Goal: Find specific fact

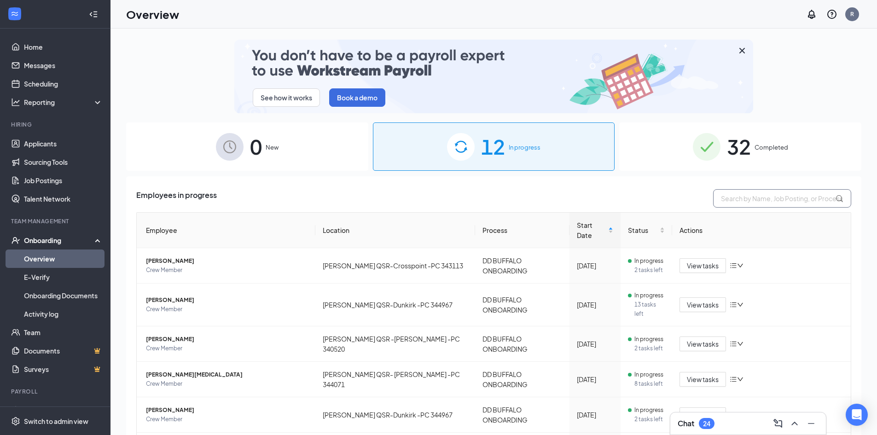
click at [749, 196] on input "text" at bounding box center [782, 198] width 138 height 18
paste input "[PERSON_NAME]"
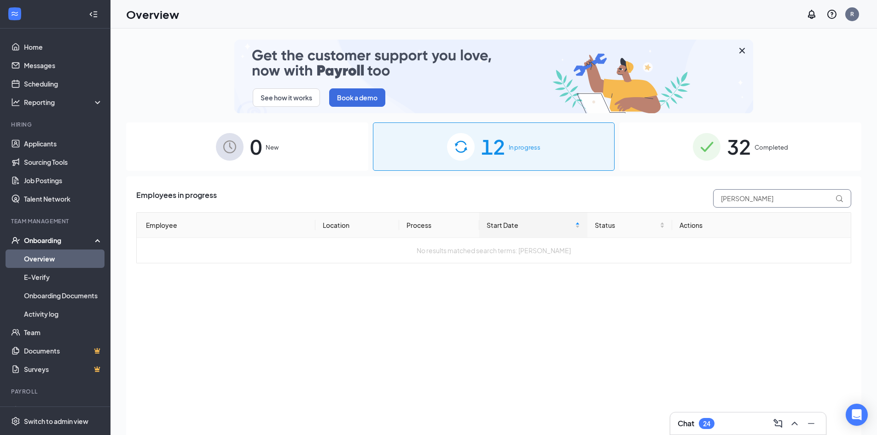
type input "[PERSON_NAME]"
click at [765, 149] on span "Completed" at bounding box center [771, 147] width 34 height 9
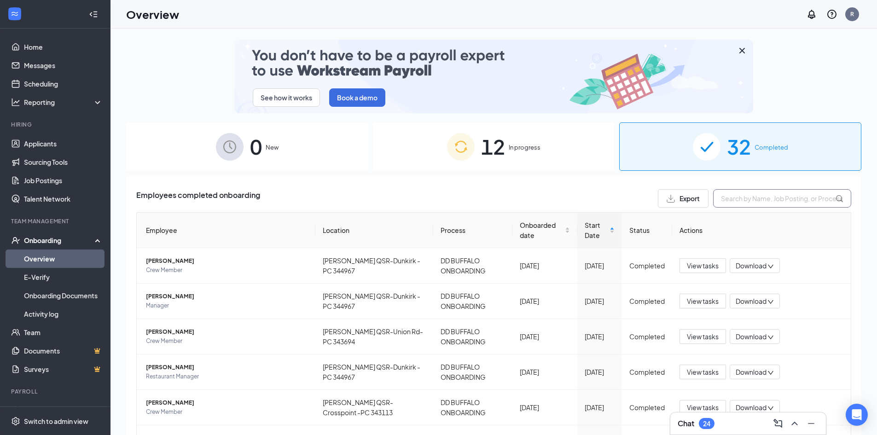
click at [759, 198] on input "text" at bounding box center [782, 198] width 138 height 18
paste input "[PERSON_NAME]"
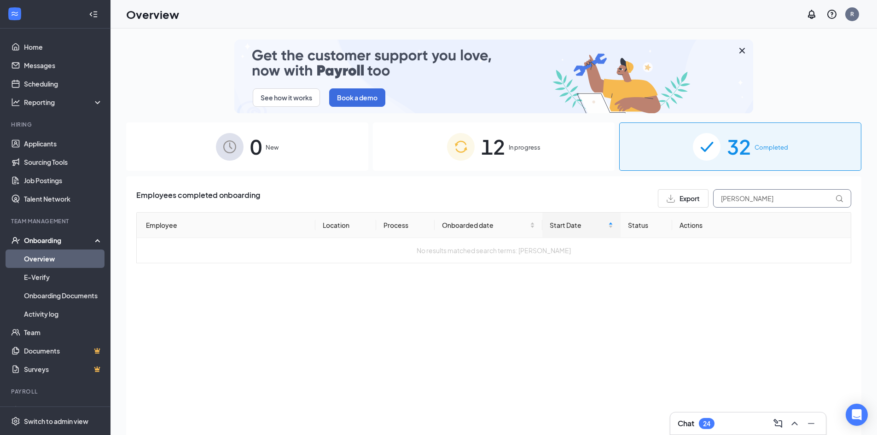
type input "[PERSON_NAME]"
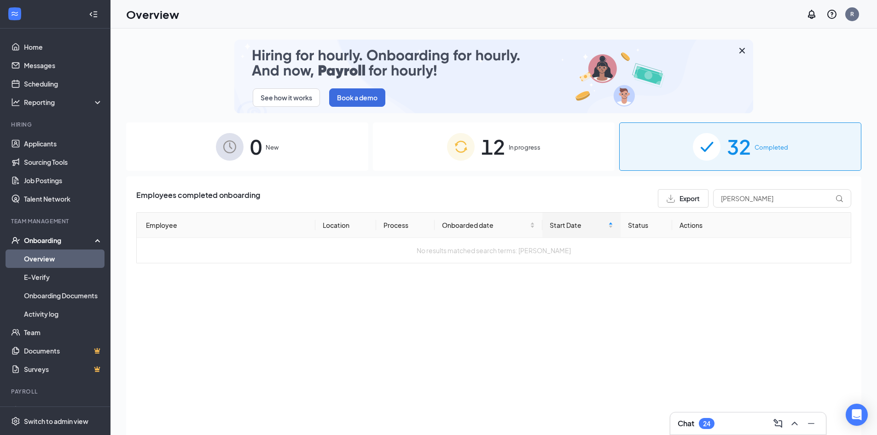
click at [520, 149] on span "In progress" at bounding box center [524, 147] width 32 height 9
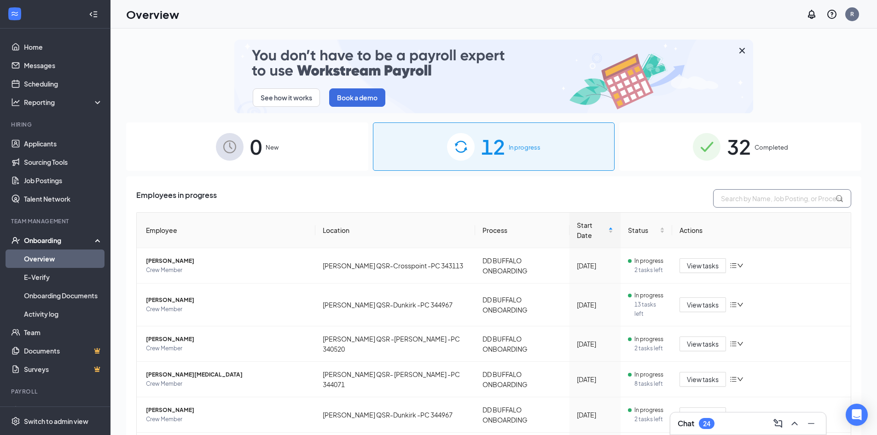
click at [749, 198] on input "text" at bounding box center [782, 198] width 138 height 18
paste input "[PERSON_NAME]"
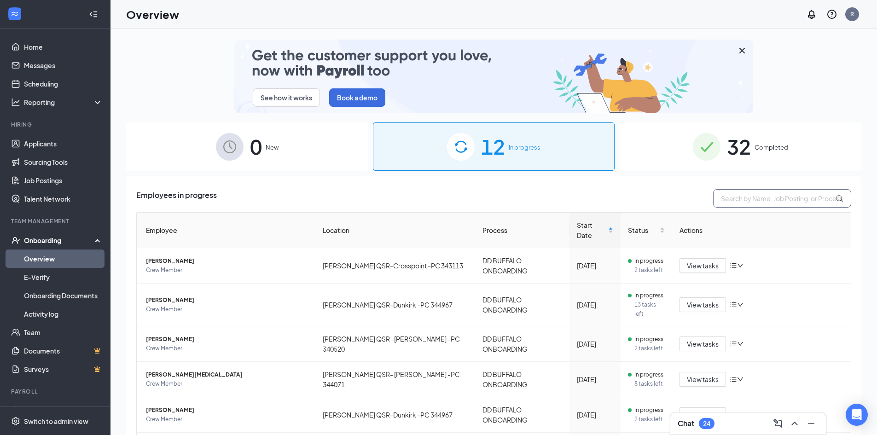
type input "[PERSON_NAME]"
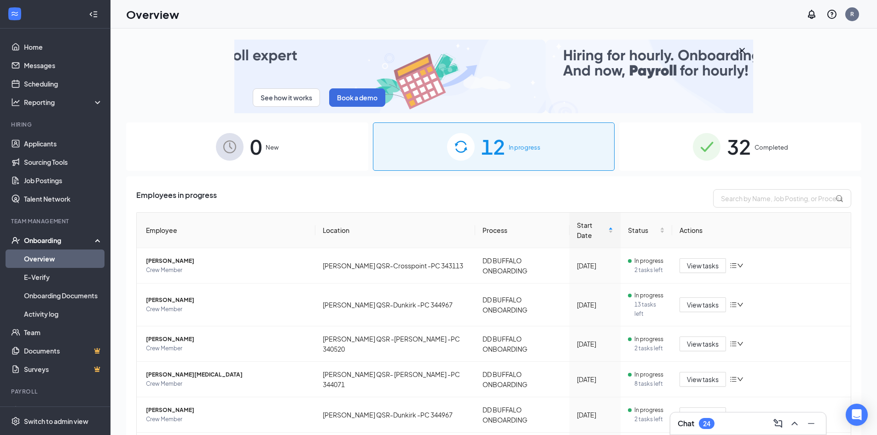
click at [754, 142] on div "32 Completed" at bounding box center [740, 146] width 242 height 48
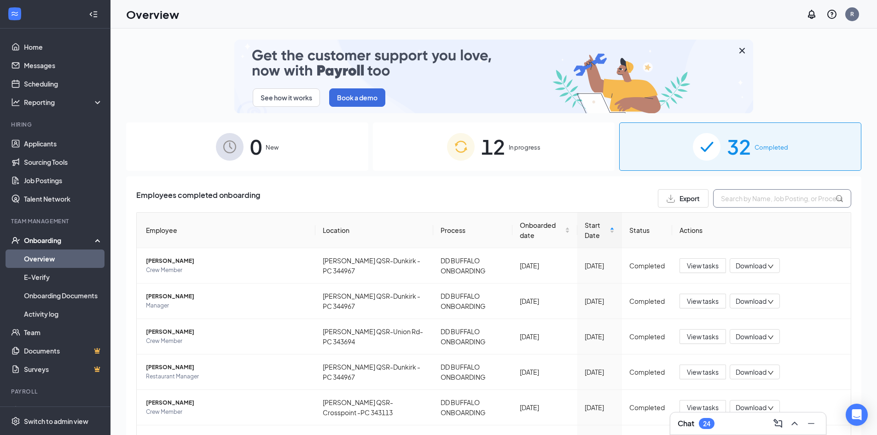
click at [742, 198] on input "text" at bounding box center [782, 198] width 138 height 18
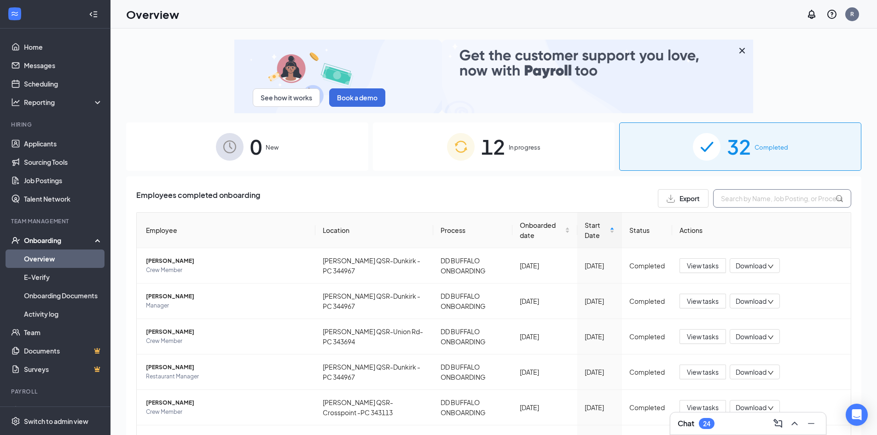
paste input "[PERSON_NAME]"
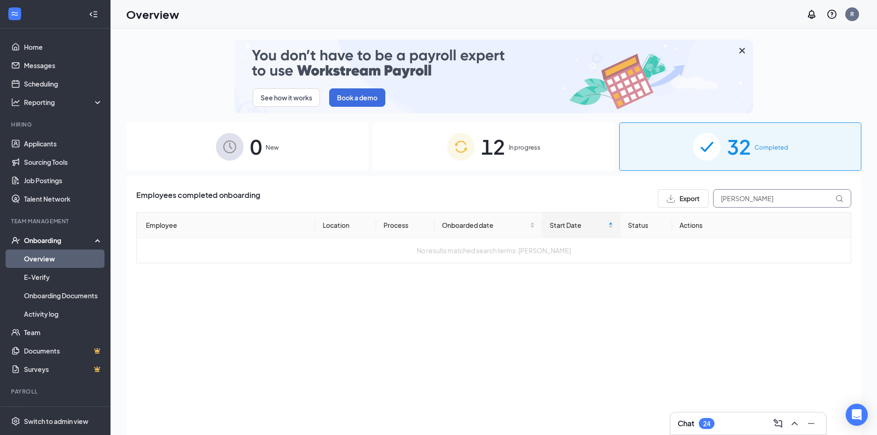
click at [741, 198] on input "[PERSON_NAME]" at bounding box center [782, 198] width 138 height 18
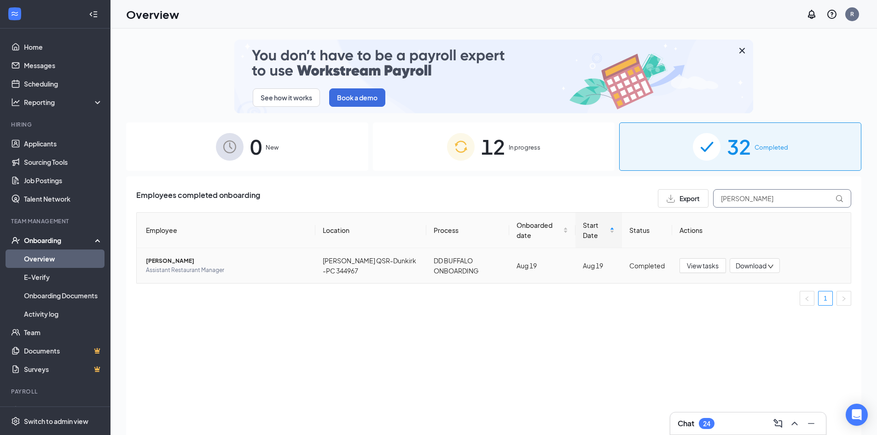
type input "[PERSON_NAME]"
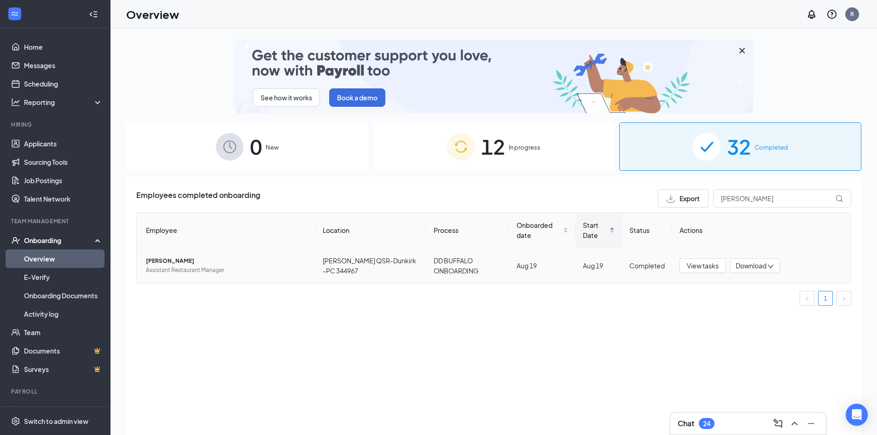
click at [749, 271] on div "Download" at bounding box center [754, 265] width 50 height 15
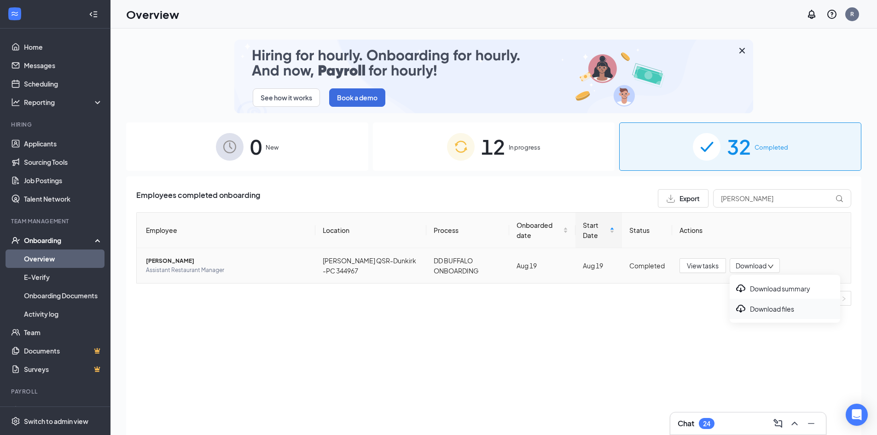
click at [769, 306] on div "Download files" at bounding box center [784, 308] width 99 height 11
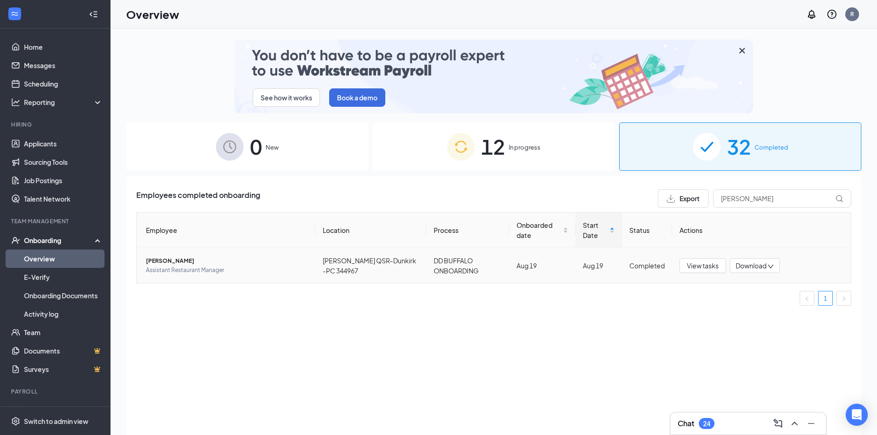
click at [168, 259] on span "[PERSON_NAME]" at bounding box center [227, 260] width 162 height 9
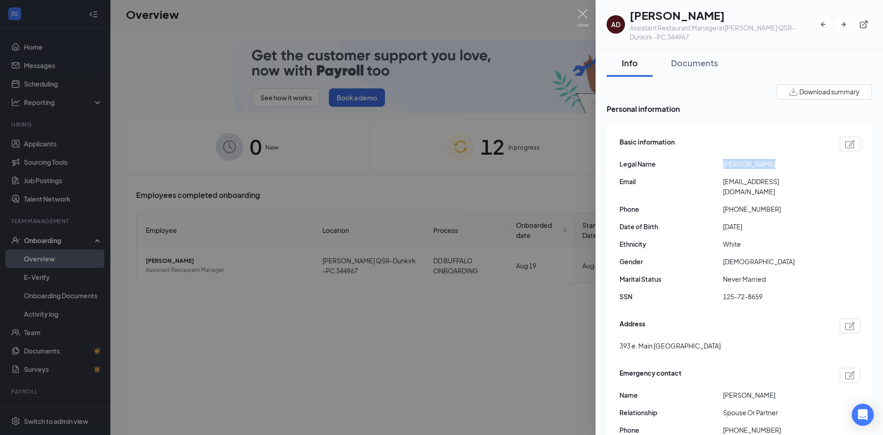
drag, startPoint x: 721, startPoint y: 163, endPoint x: 771, endPoint y: 165, distance: 50.2
click at [771, 165] on div "Legal Name [PERSON_NAME]" at bounding box center [740, 164] width 241 height 10
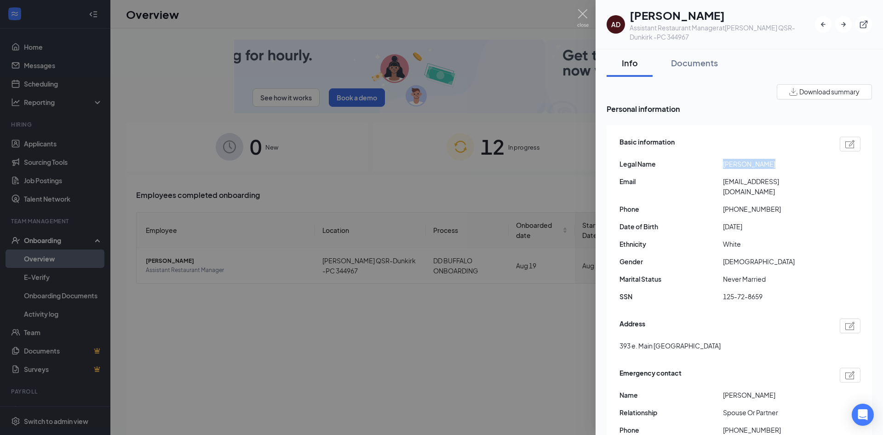
copy div "[PERSON_NAME]"
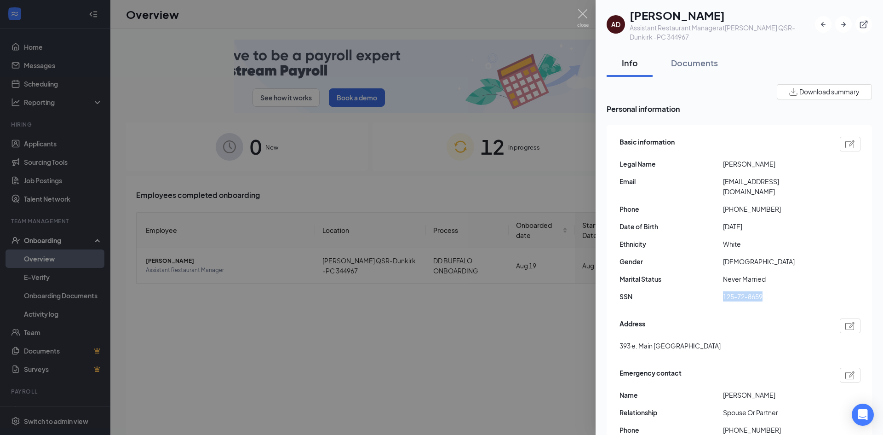
drag, startPoint x: 720, startPoint y: 287, endPoint x: 780, endPoint y: 287, distance: 60.7
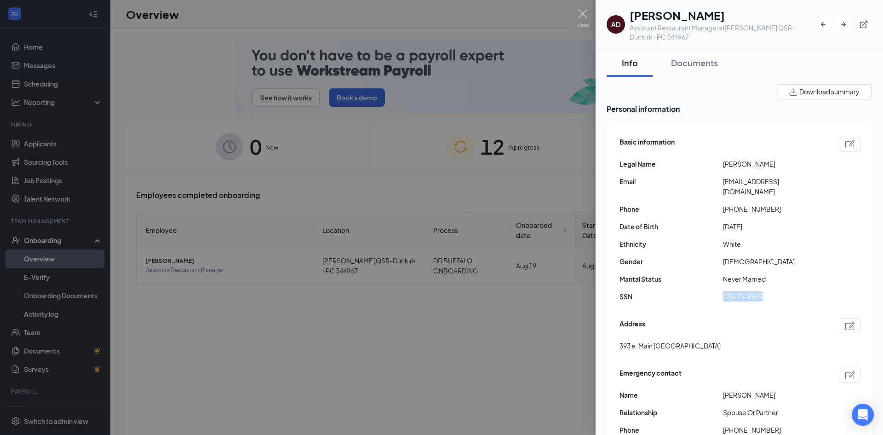
click at [780, 291] on div "SSN 125-72-8659" at bounding box center [740, 296] width 241 height 10
copy div "125-72-8659"
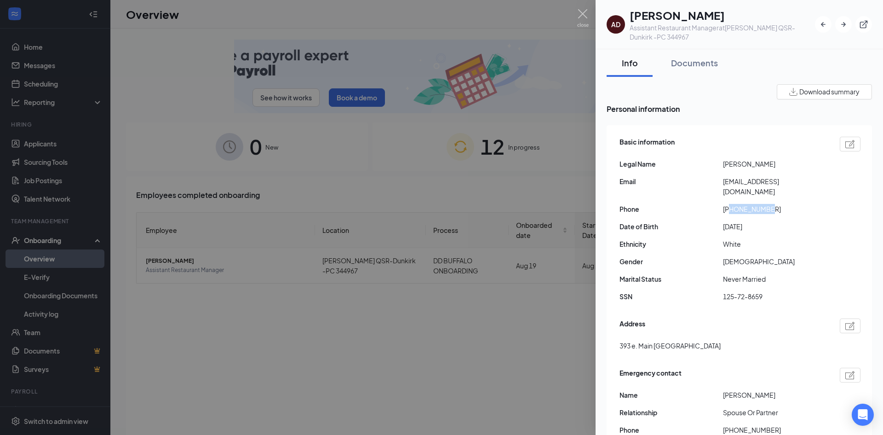
drag, startPoint x: 731, startPoint y: 199, endPoint x: 772, endPoint y: 199, distance: 40.5
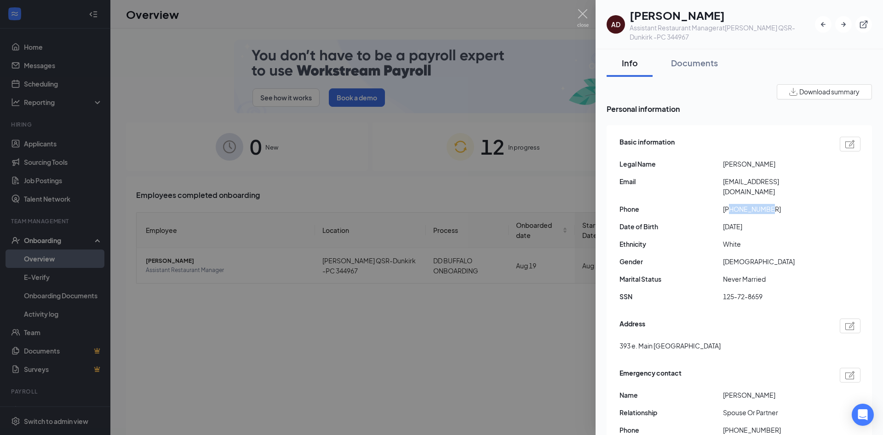
click at [772, 204] on span "[PHONE_NUMBER]" at bounding box center [775, 209] width 104 height 10
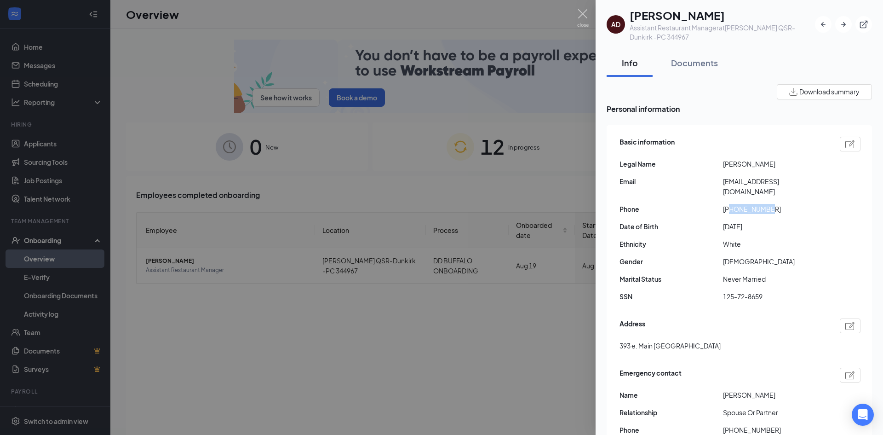
copy span "7164018361"
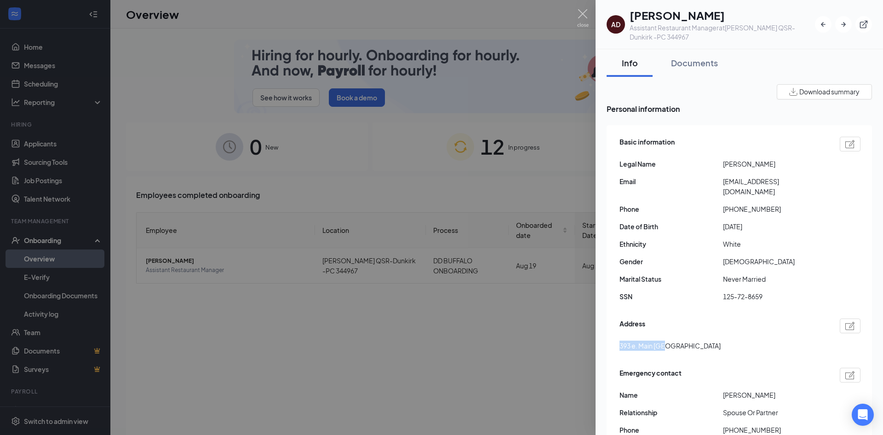
drag, startPoint x: 620, startPoint y: 337, endPoint x: 661, endPoint y: 339, distance: 41.0
click at [661, 340] on span "393 e. Main [GEOGRAPHIC_DATA]" at bounding box center [670, 345] width 101 height 10
copy span "393 e. Main st"
drag, startPoint x: 724, startPoint y: 184, endPoint x: 810, endPoint y: 182, distance: 86.1
click at [810, 182] on span "[EMAIL_ADDRESS][DOMAIN_NAME]" at bounding box center [775, 186] width 104 height 20
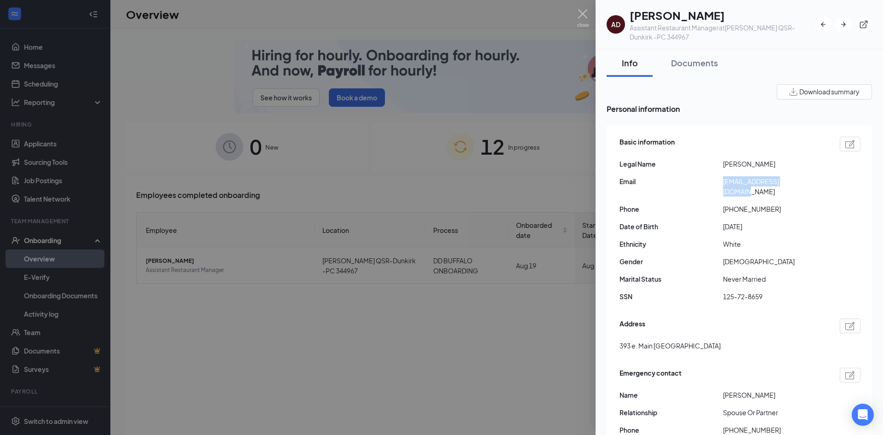
copy span "[EMAIL_ADDRESS][DOMAIN_NAME]"
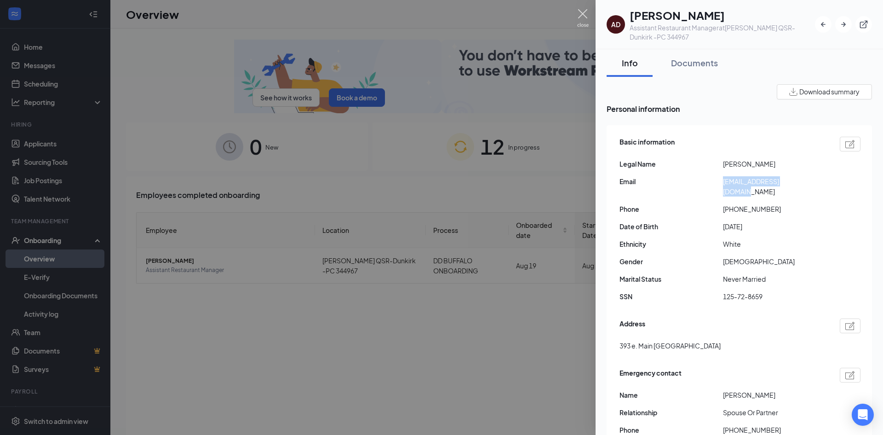
click at [582, 14] on img at bounding box center [583, 18] width 12 height 18
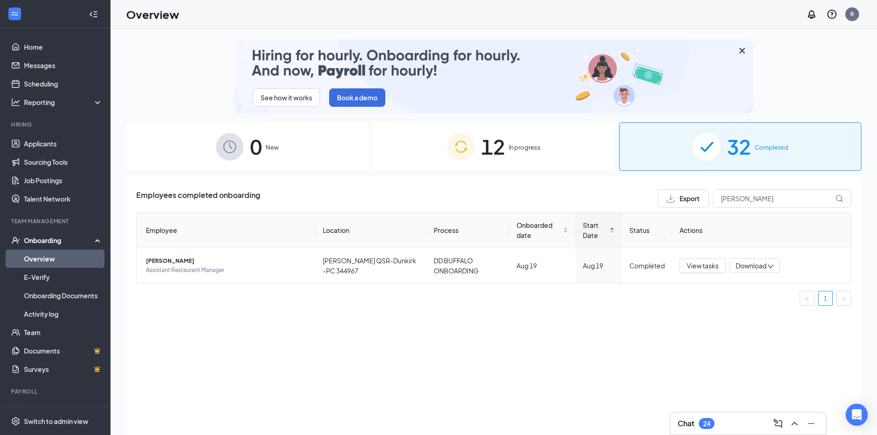
click at [740, 50] on icon "Cross" at bounding box center [741, 50] width 11 height 11
